Goal: Transaction & Acquisition: Download file/media

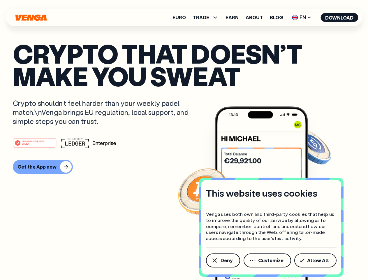
click at [184, 140] on div "#1 PRODUCT OF THE MONTH Web3" at bounding box center [184, 142] width 342 height 10
click at [223, 260] on span "Deny" at bounding box center [226, 260] width 12 height 5
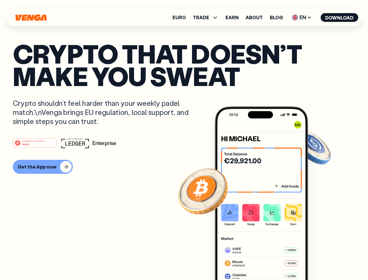
click at [268, 260] on img at bounding box center [261, 203] width 93 height 195
click at [316, 260] on article "Crypto that doesn’t make you sweat Crypto shouldn’t feel harder than your weekl…" at bounding box center [184, 151] width 342 height 218
click at [207, 17] on span "TRADE" at bounding box center [201, 17] width 16 height 5
click at [302, 17] on span "EN" at bounding box center [302, 17] width 24 height 9
click at [339, 17] on button "Download" at bounding box center [339, 17] width 38 height 9
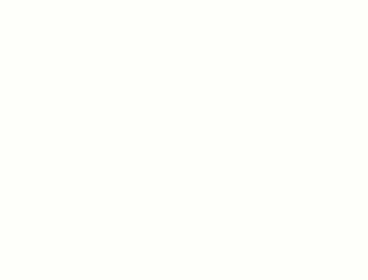
click at [42, 0] on html "This website uses cookies Venga uses both own and third-party cookies that help…" at bounding box center [184, 0] width 368 height 0
click at [36, 0] on html "This website uses cookies Venga uses both own and third-party cookies that help…" at bounding box center [184, 0] width 368 height 0
